Goal: Task Accomplishment & Management: Manage account settings

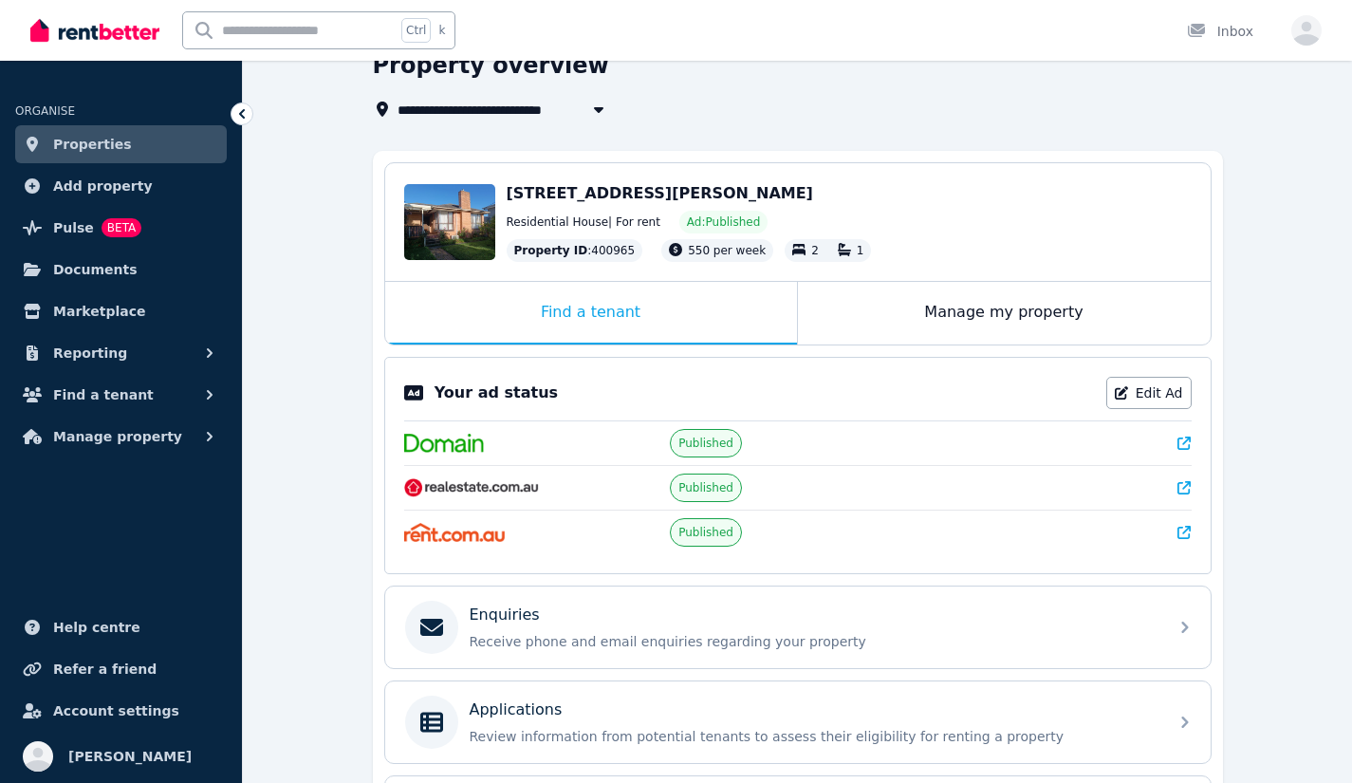
scroll to position [190, 0]
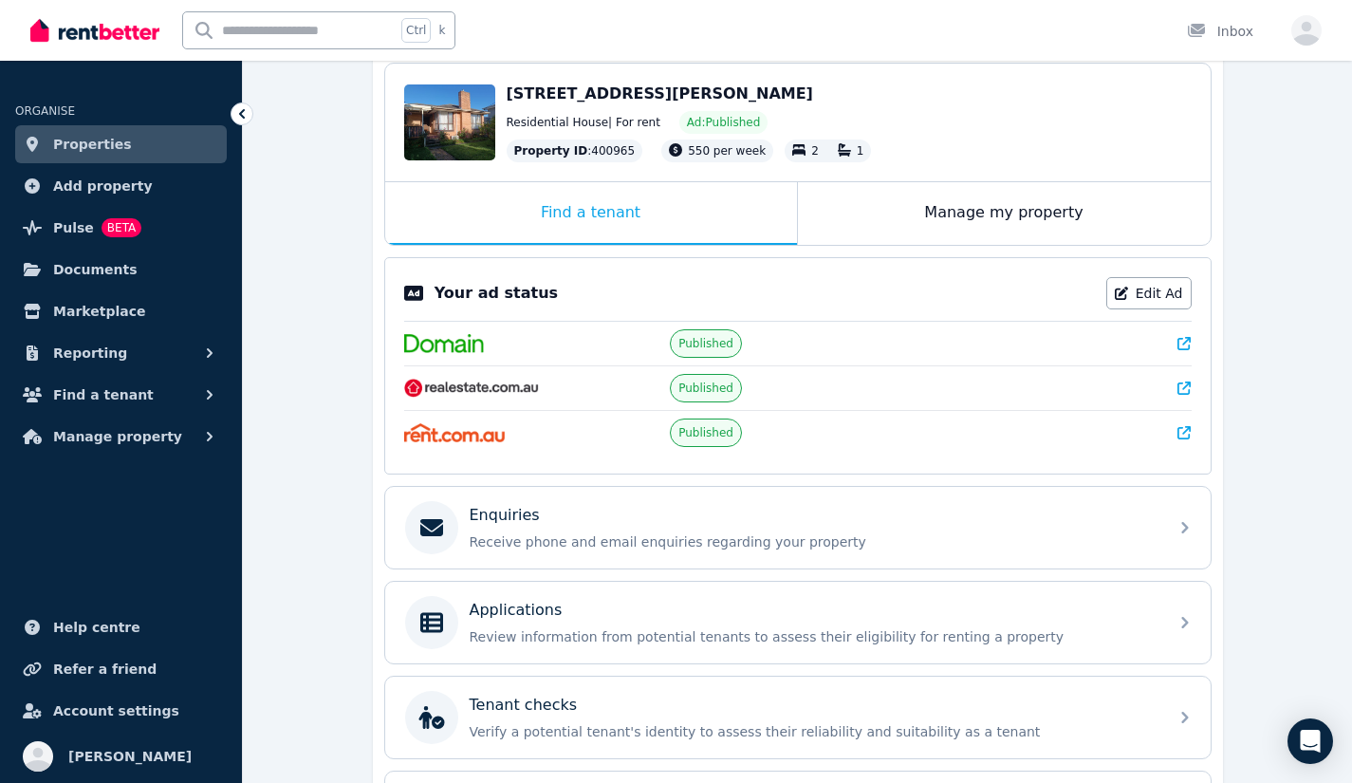
click at [618, 531] on div "Enquiries Receive phone and email enquiries regarding your property" at bounding box center [813, 527] width 687 height 47
